Goal: Task Accomplishment & Management: Manage account settings

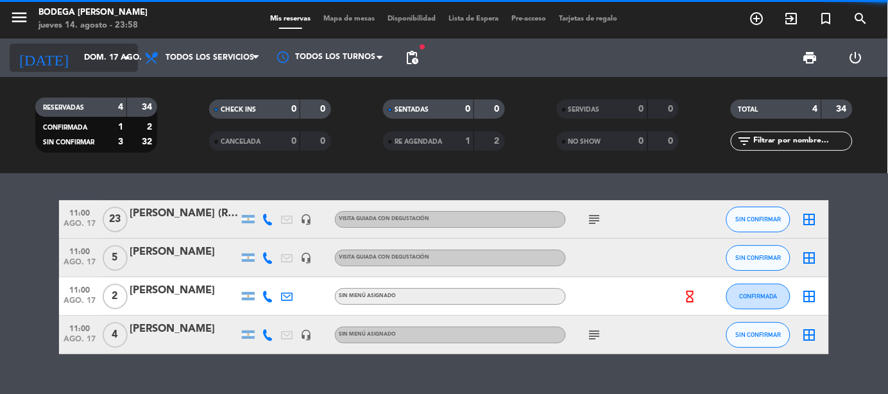
click at [133, 56] on icon "arrow_drop_down" at bounding box center [126, 57] width 15 height 15
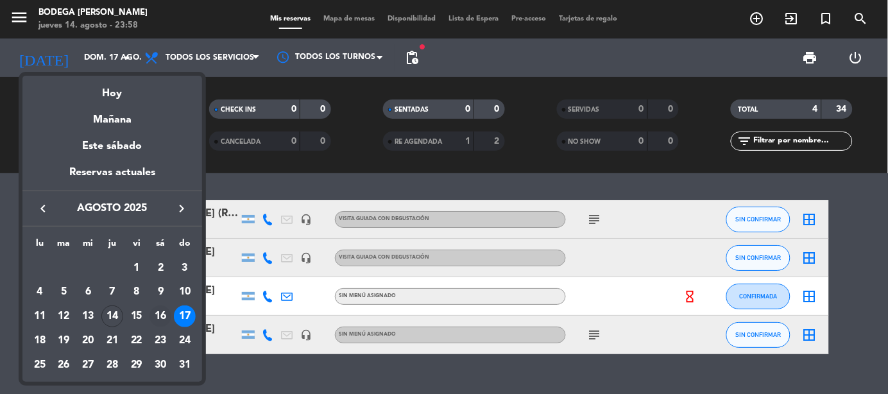
click at [158, 316] on div "16" at bounding box center [160, 316] width 22 height 22
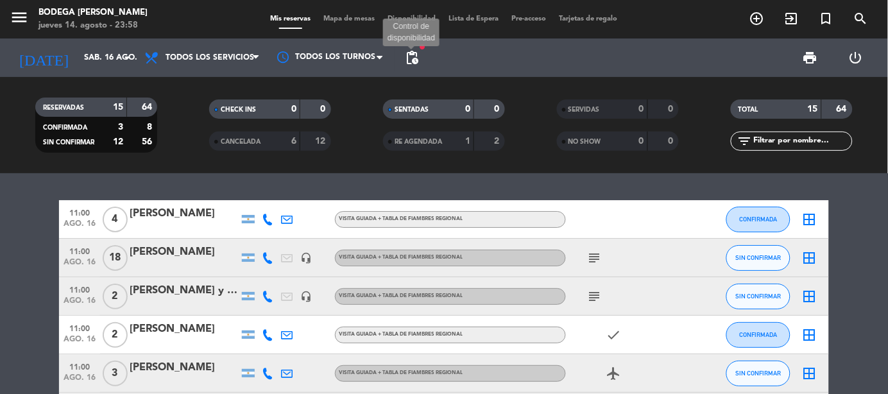
click at [413, 56] on span "pending_actions" at bounding box center [411, 57] width 15 height 15
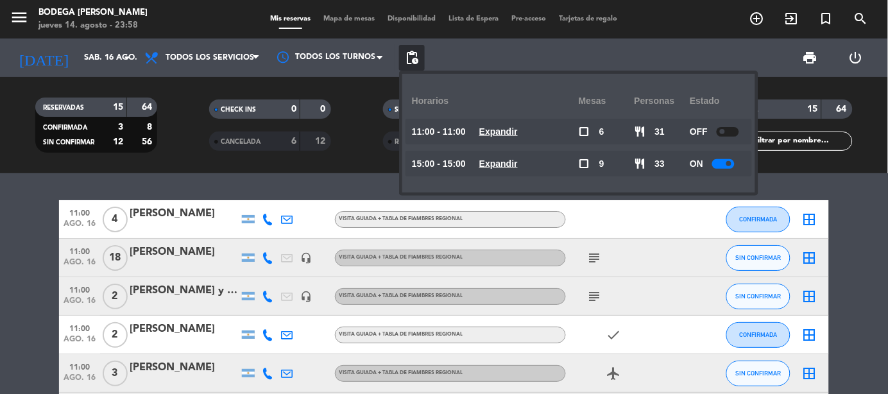
click at [732, 160] on div at bounding box center [723, 164] width 22 height 10
click at [665, 60] on div "print power_settings_new" at bounding box center [651, 57] width 453 height 38
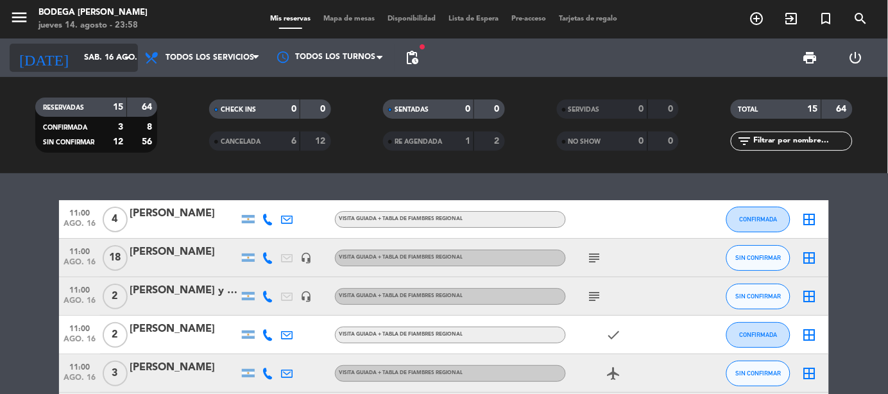
click at [111, 57] on input "sáb. 16 ago." at bounding box center [132, 58] width 108 height 22
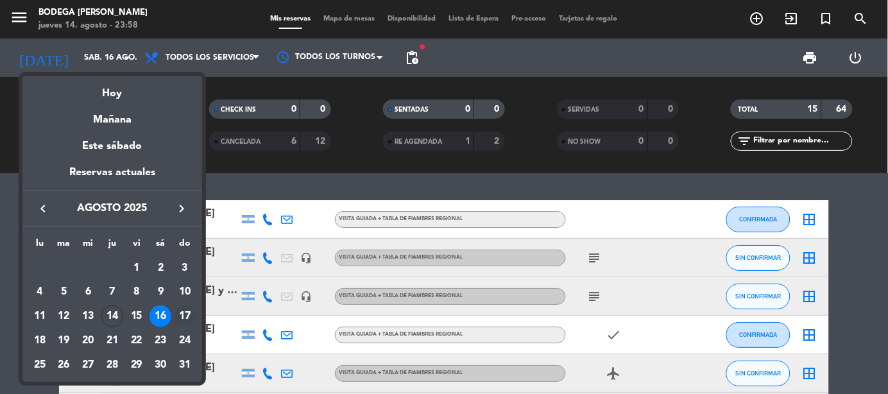
click at [181, 312] on div "17" at bounding box center [185, 316] width 22 height 22
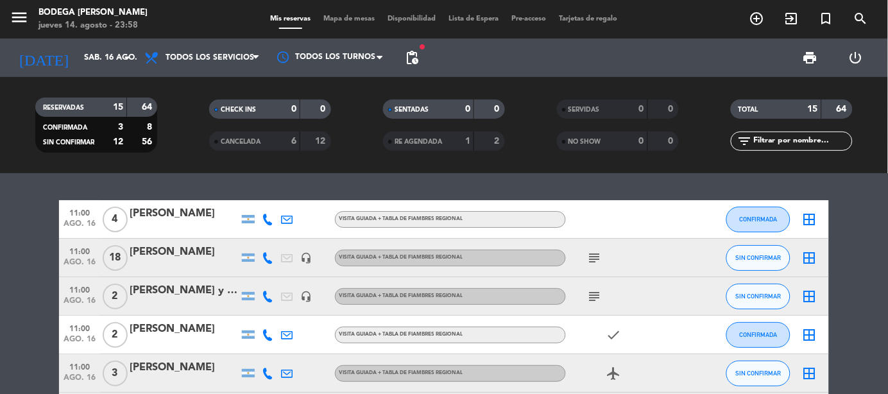
type input "dom. 17 ago."
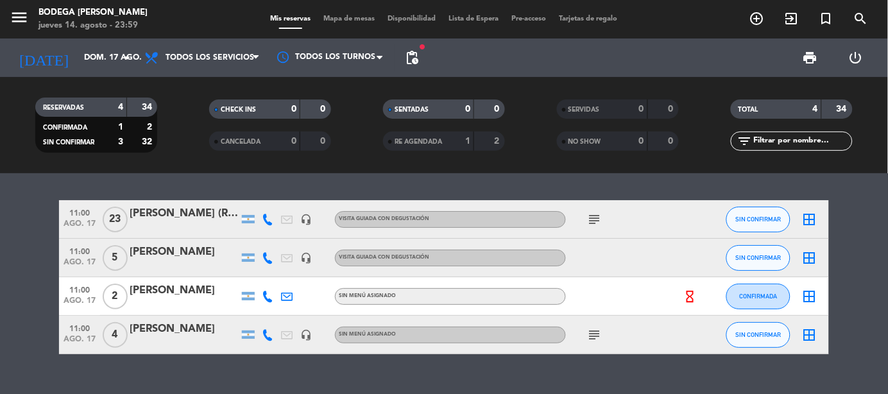
click at [419, 60] on span "pending_actions" at bounding box center [412, 58] width 26 height 26
click at [415, 53] on span "pending_actions" at bounding box center [411, 57] width 15 height 15
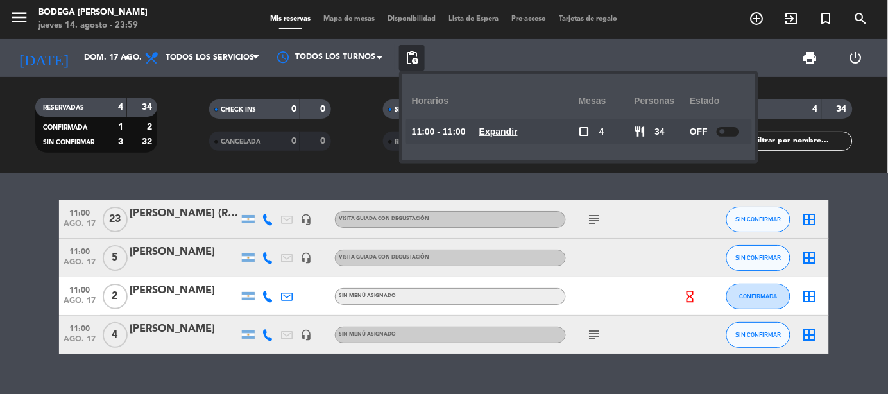
click at [416, 53] on span "pending_actions" at bounding box center [411, 57] width 15 height 15
